Goal: Task Accomplishment & Management: Manage account settings

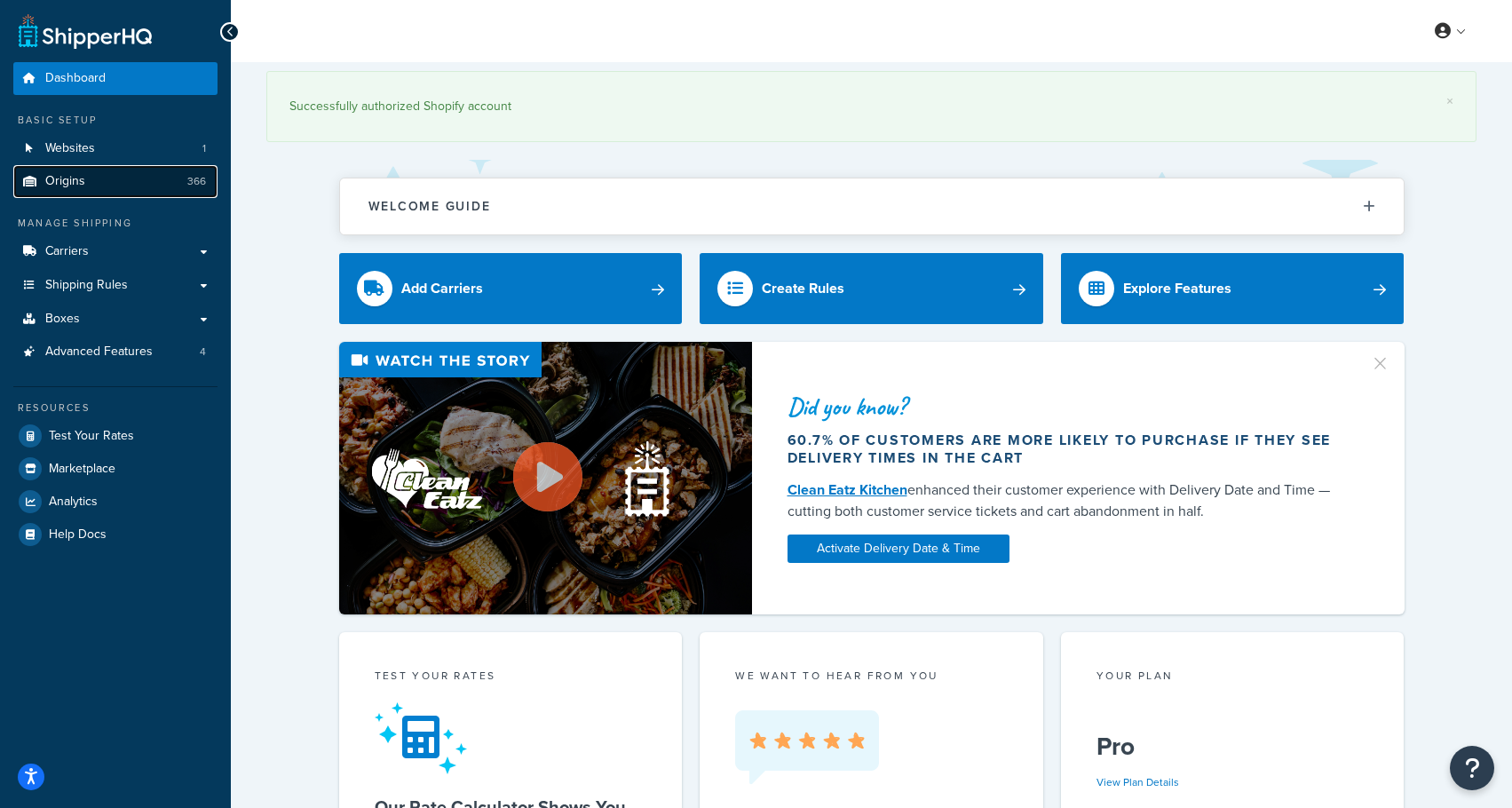
click at [74, 195] on link "Origins 366" at bounding box center [116, 181] width 205 height 32
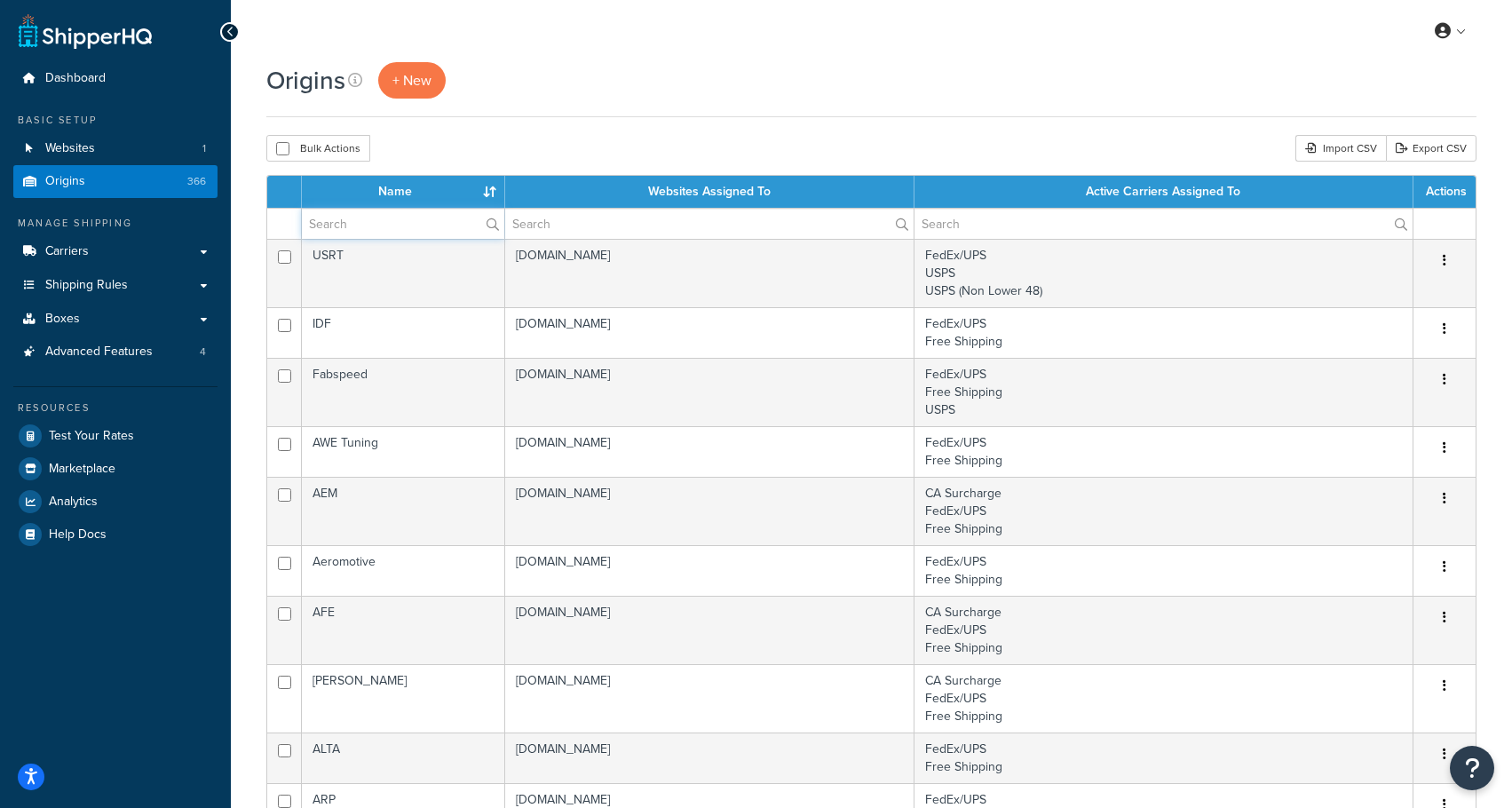
click at [448, 218] on input "text" at bounding box center [403, 223] width 203 height 31
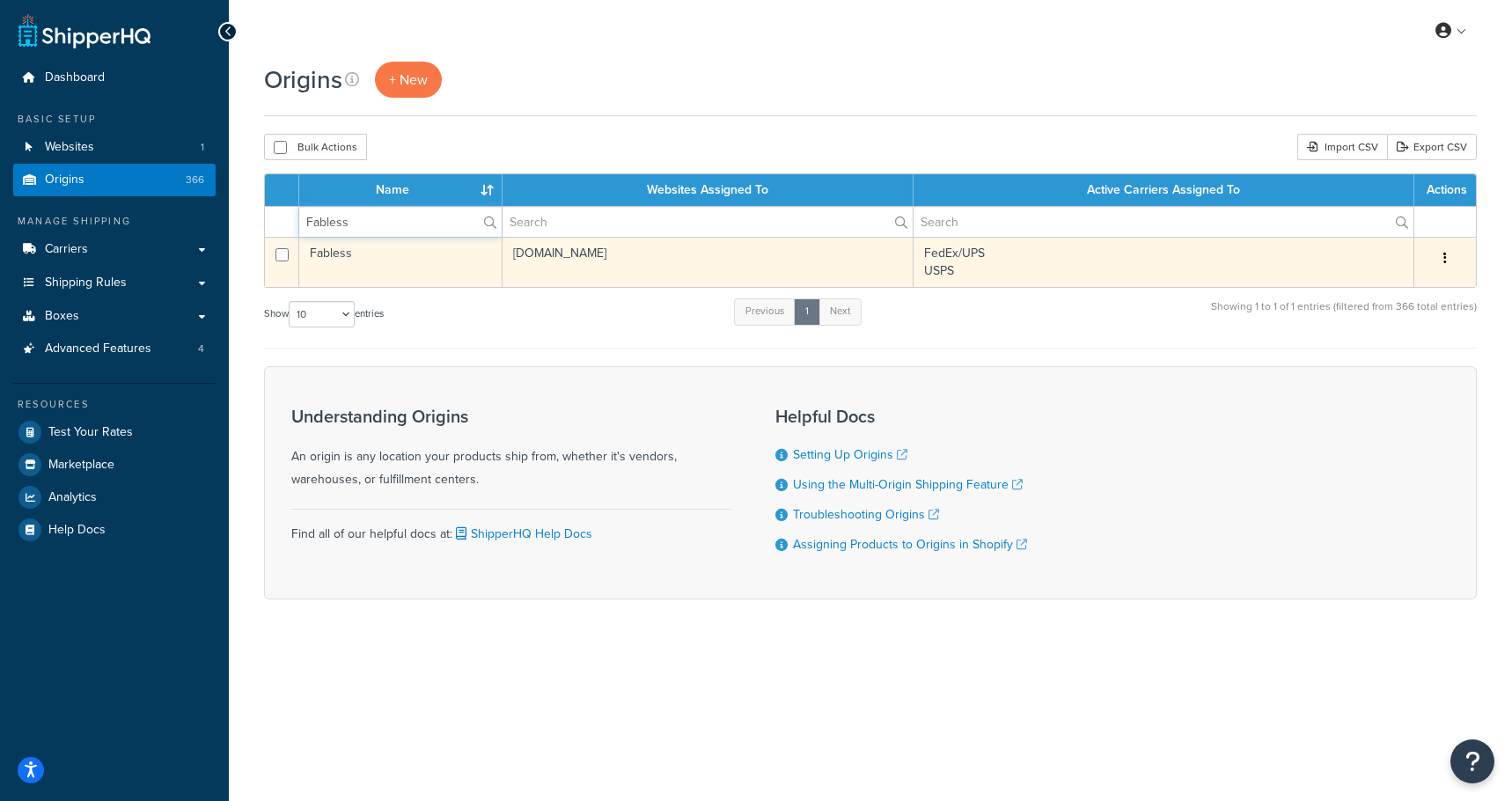
type input "Fabless"
click at [437, 257] on td "Fabless" at bounding box center [401, 261] width 203 height 50
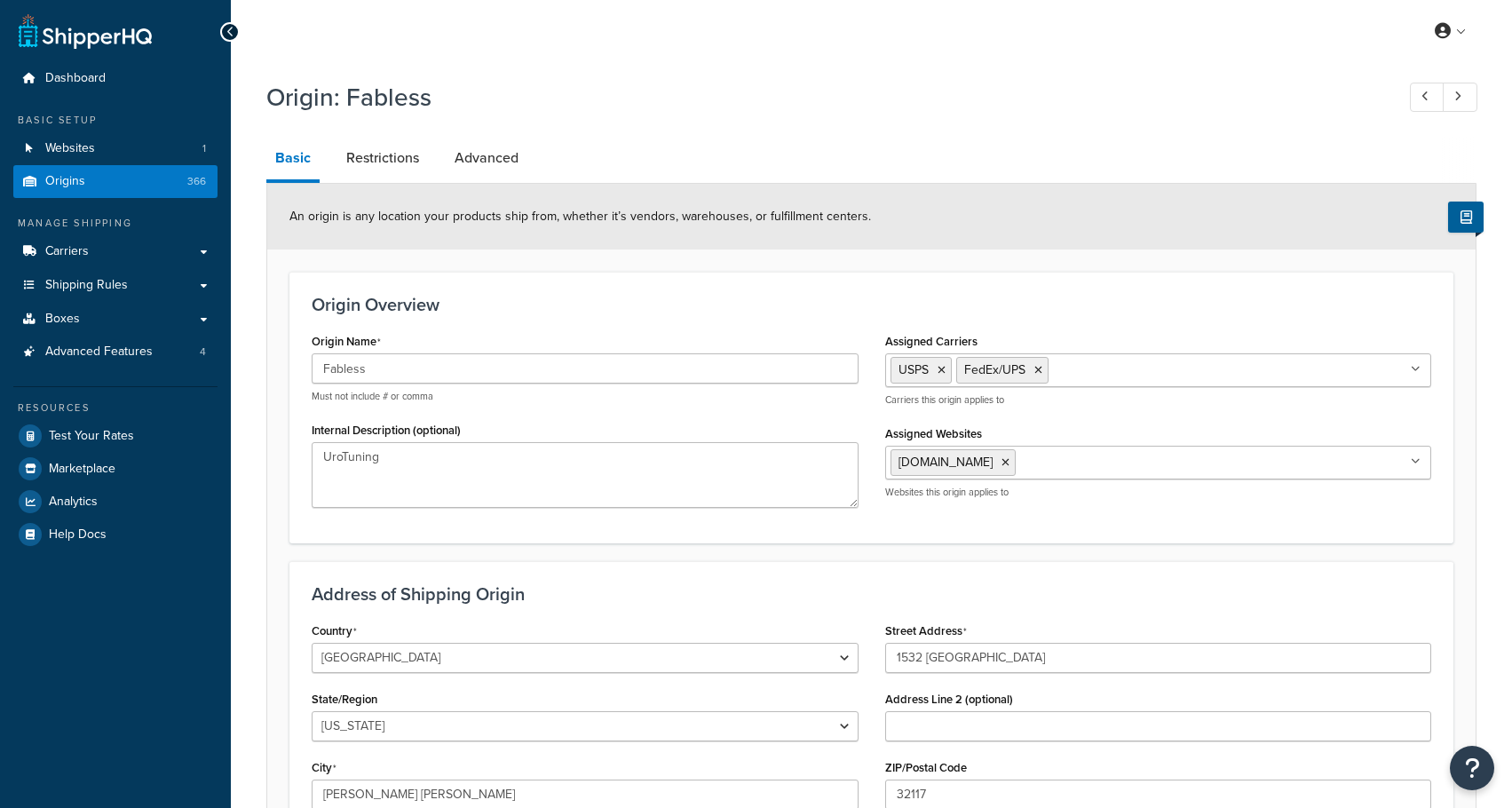
select select "9"
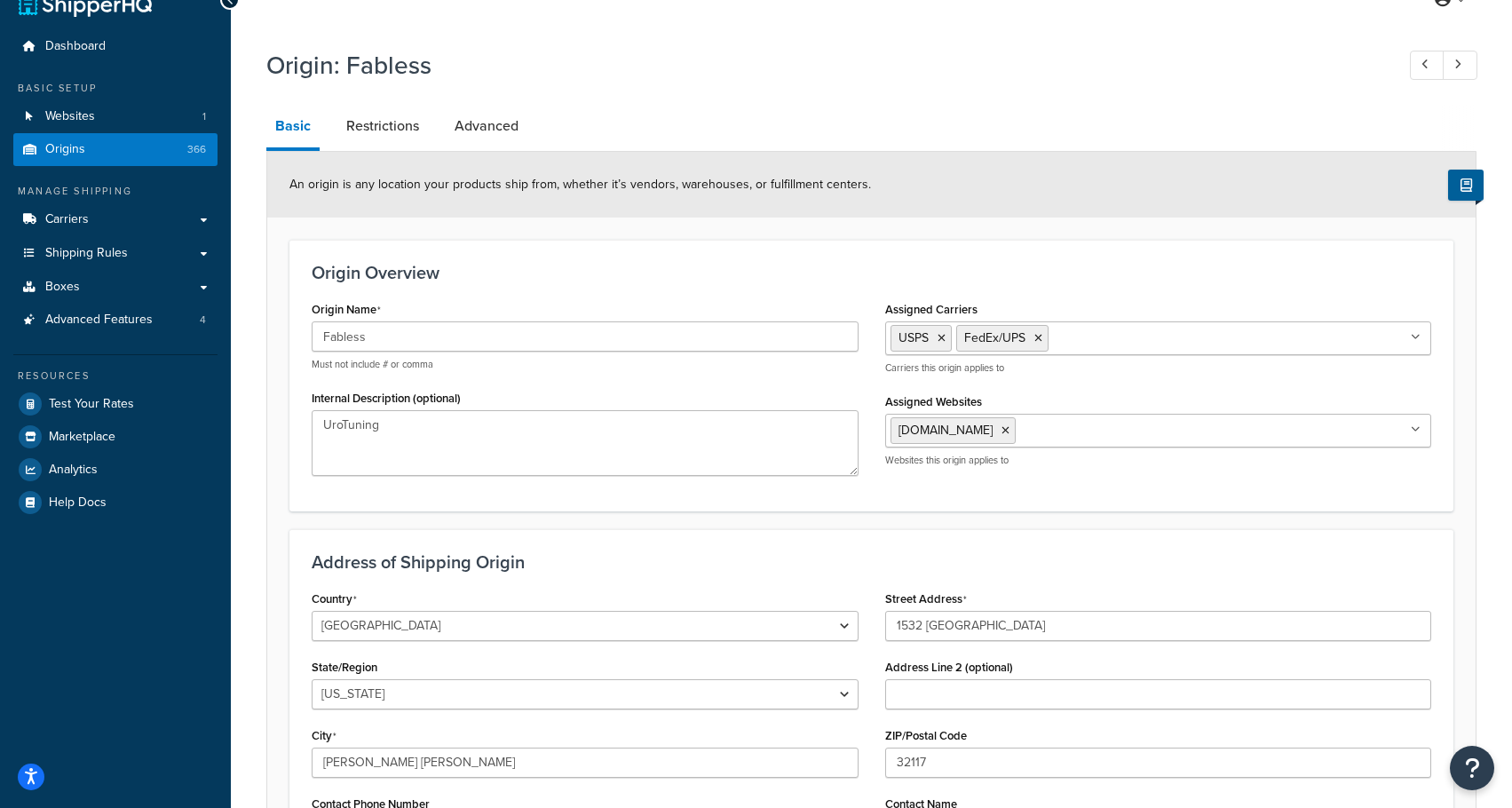
scroll to position [89, 0]
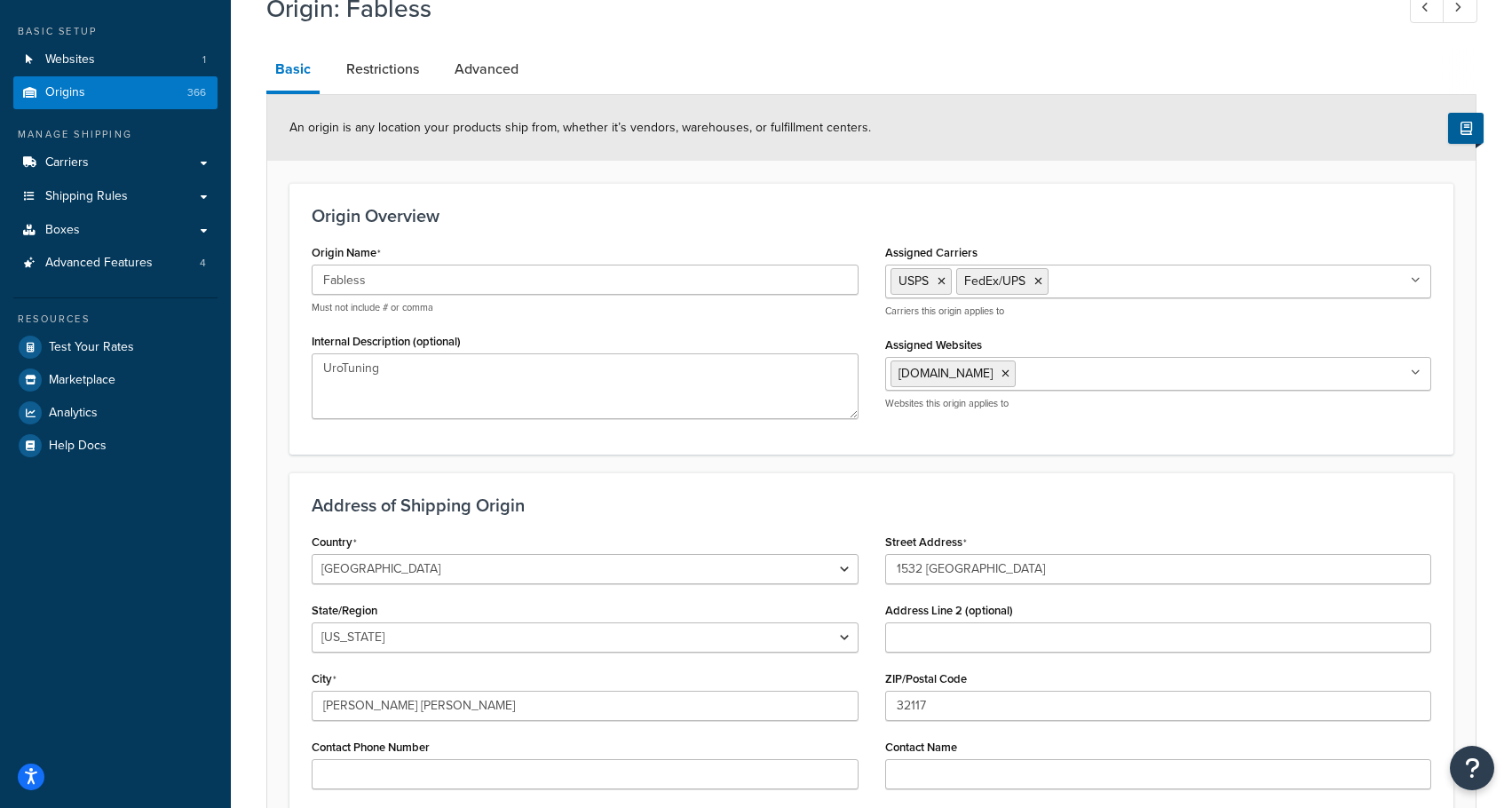
click at [1367, 280] on ul "USPS FedEx/UPS" at bounding box center [1159, 281] width 547 height 33
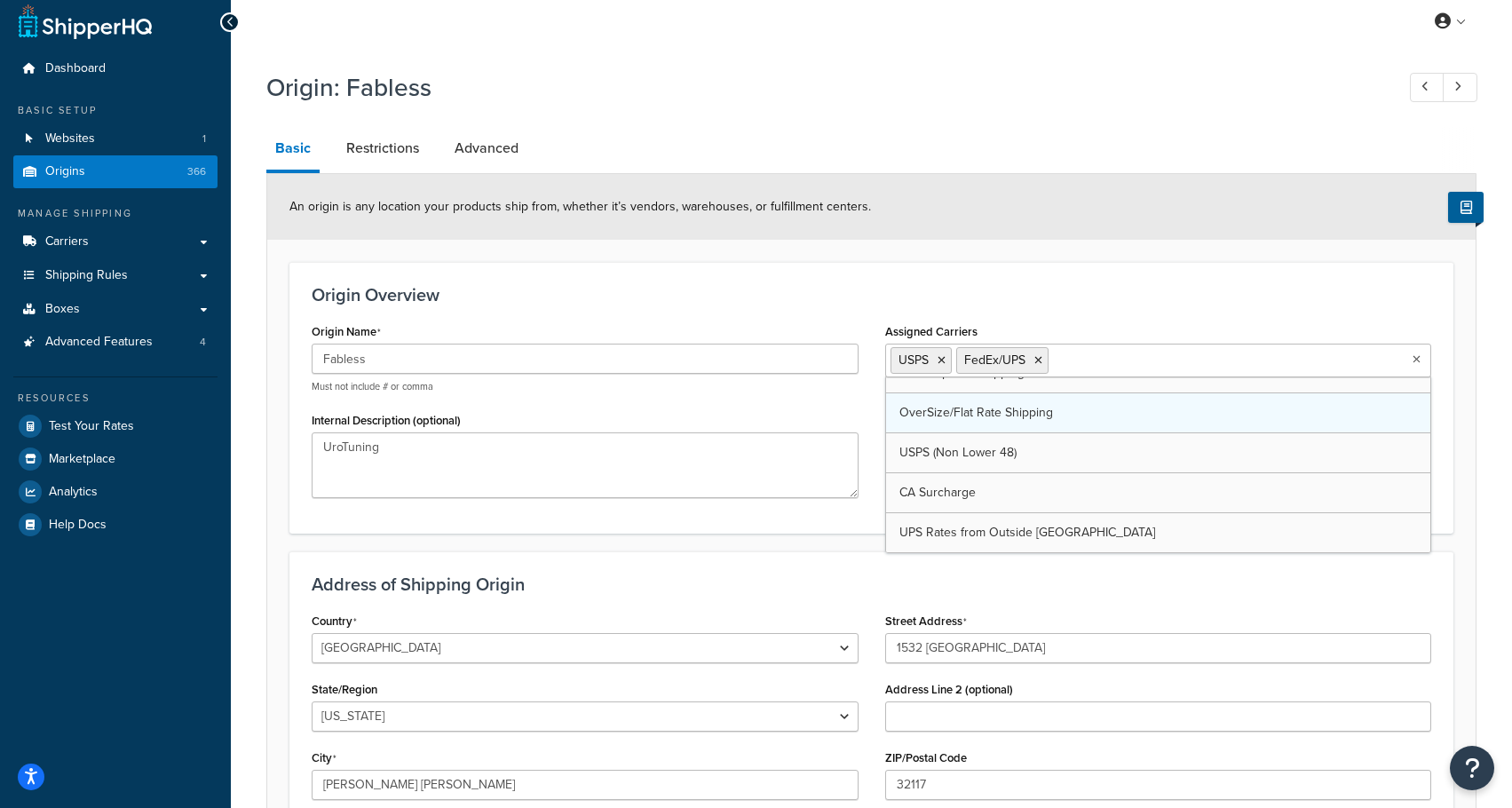
scroll to position [0, 0]
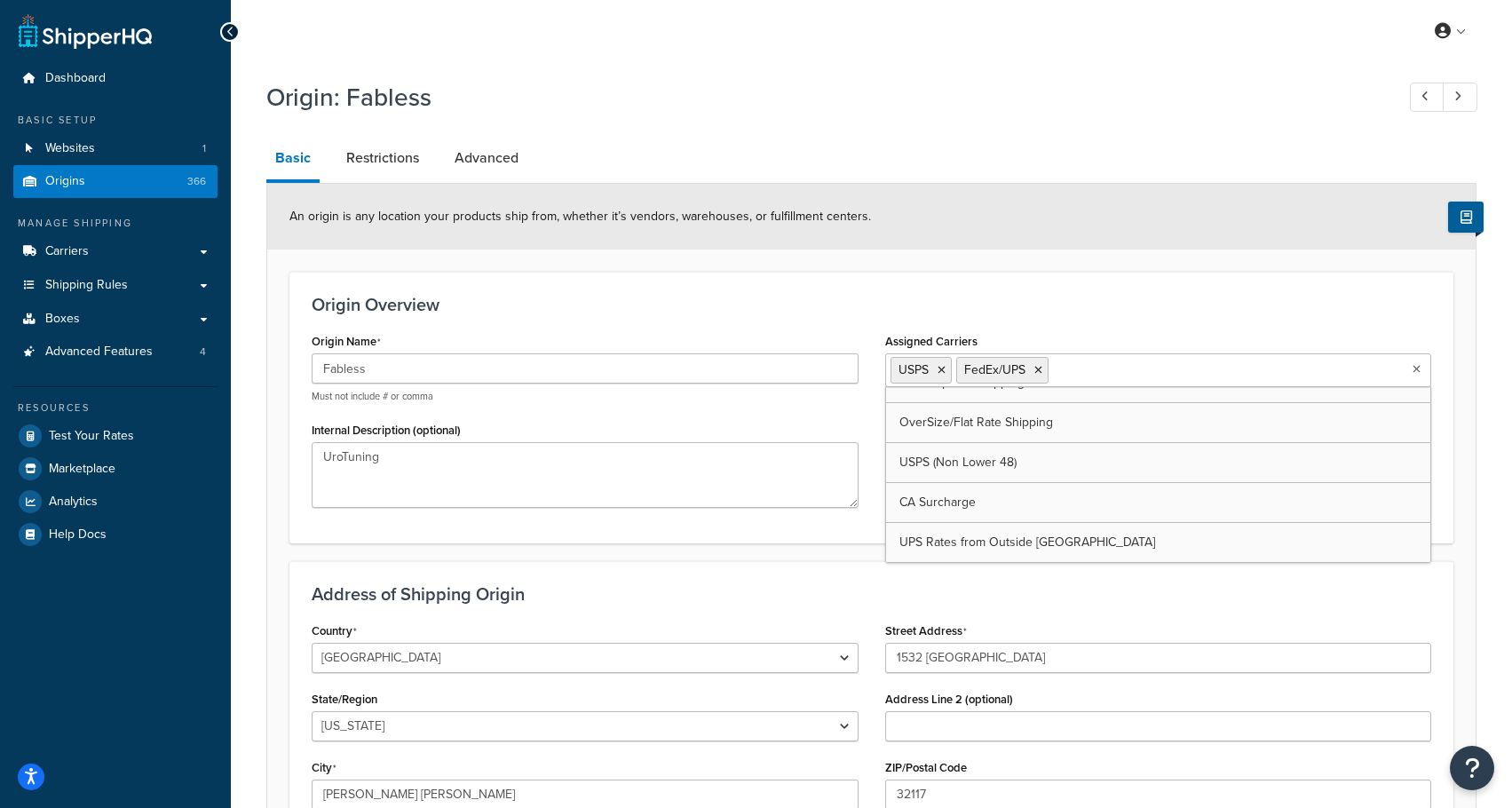
click at [1107, 272] on form "An origin is any location your products ship from, whether it’s vendors, wareho…" at bounding box center [872, 604] width 1208 height 841
